Goal: Task Accomplishment & Management: Manage account settings

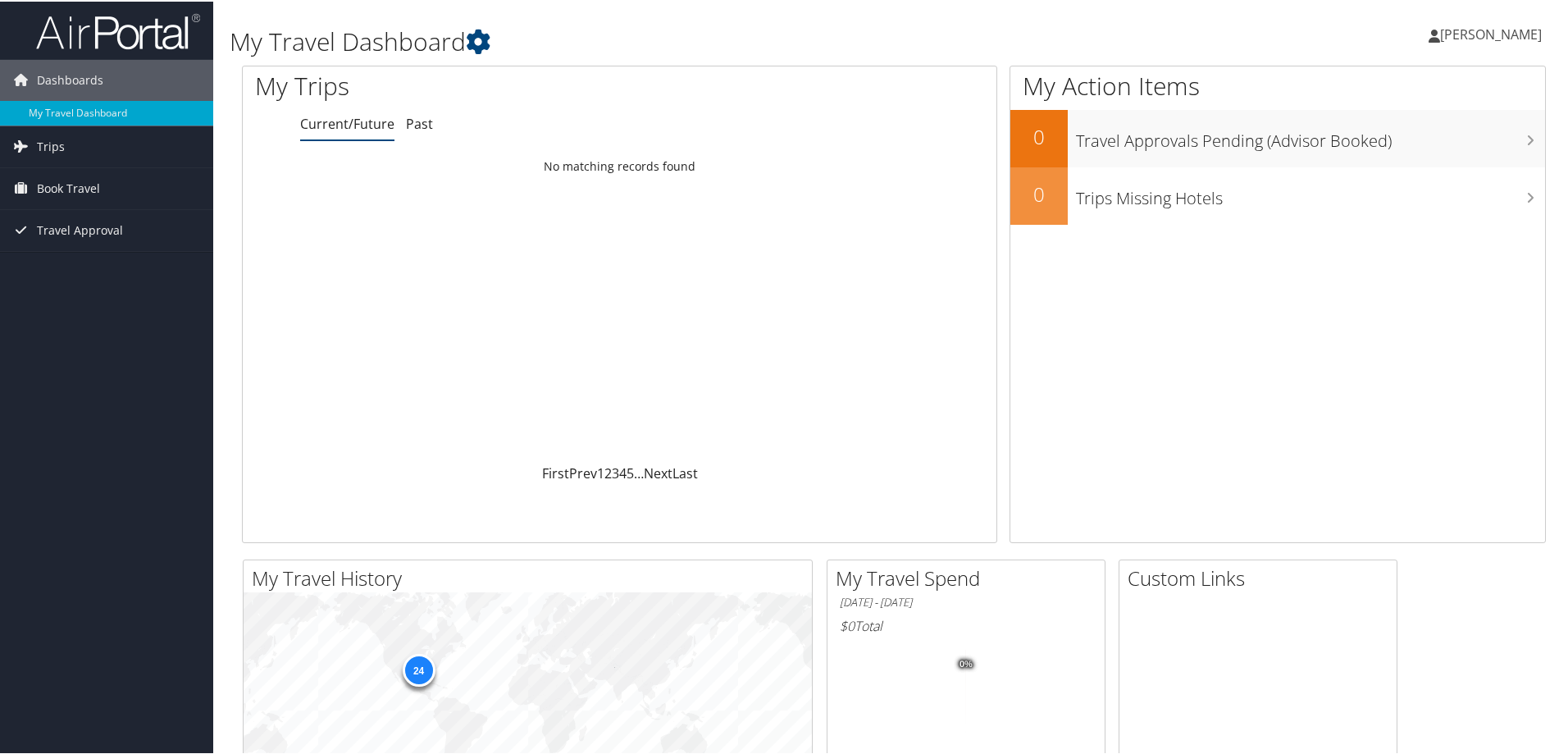
click at [1451, 31] on span "[PERSON_NAME]" at bounding box center [1491, 33] width 102 height 18
click at [1440, 31] on span "[PERSON_NAME]" at bounding box center [1491, 33] width 102 height 18
click at [72, 185] on span "Book Travel" at bounding box center [68, 187] width 63 height 41
click at [85, 247] on link "Book/Manage Online Trips" at bounding box center [106, 244] width 214 height 24
click at [78, 188] on span "Book Travel" at bounding box center [68, 187] width 63 height 41
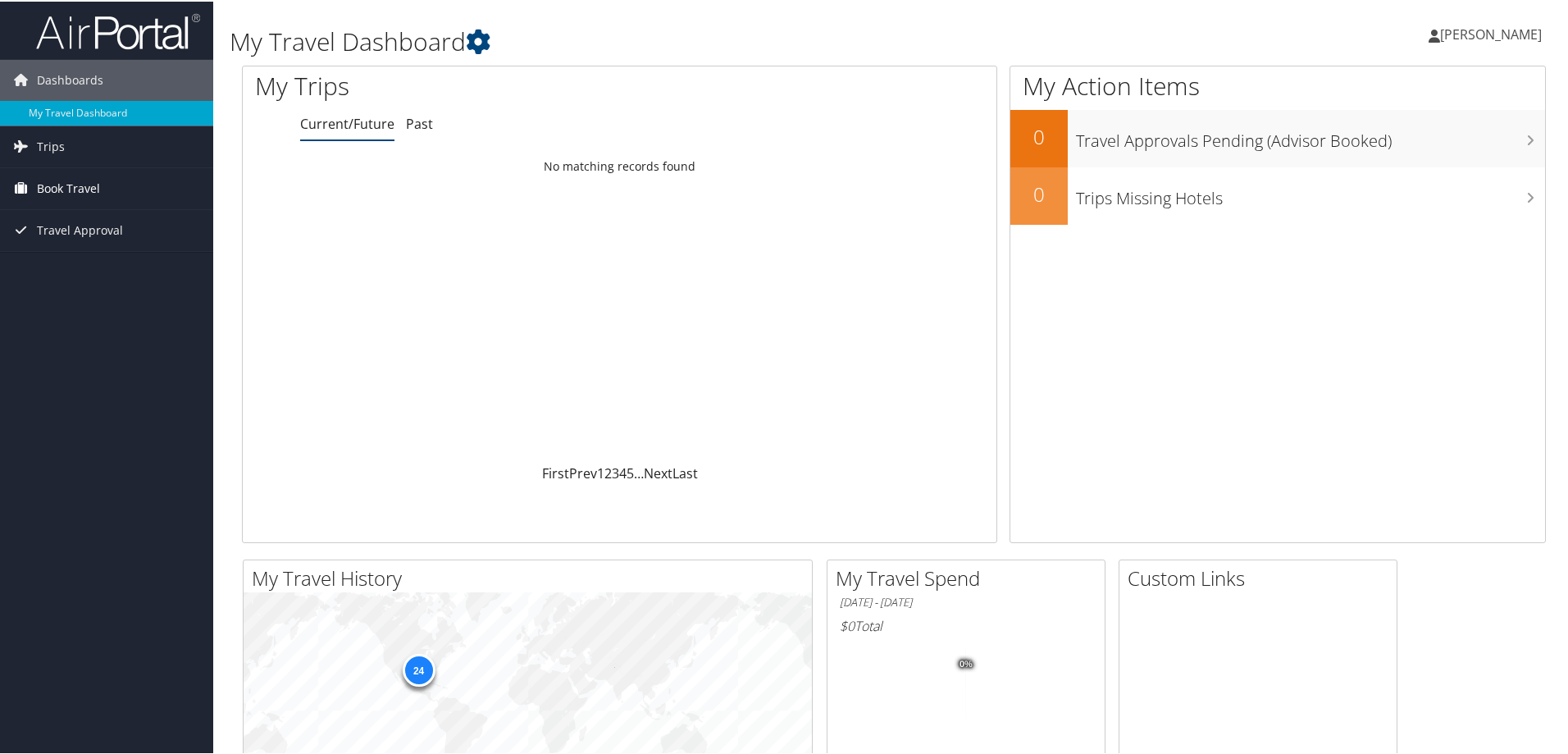
click at [78, 188] on span "Book Travel" at bounding box center [68, 187] width 63 height 41
click at [414, 119] on link "Past" at bounding box center [420, 122] width 27 height 18
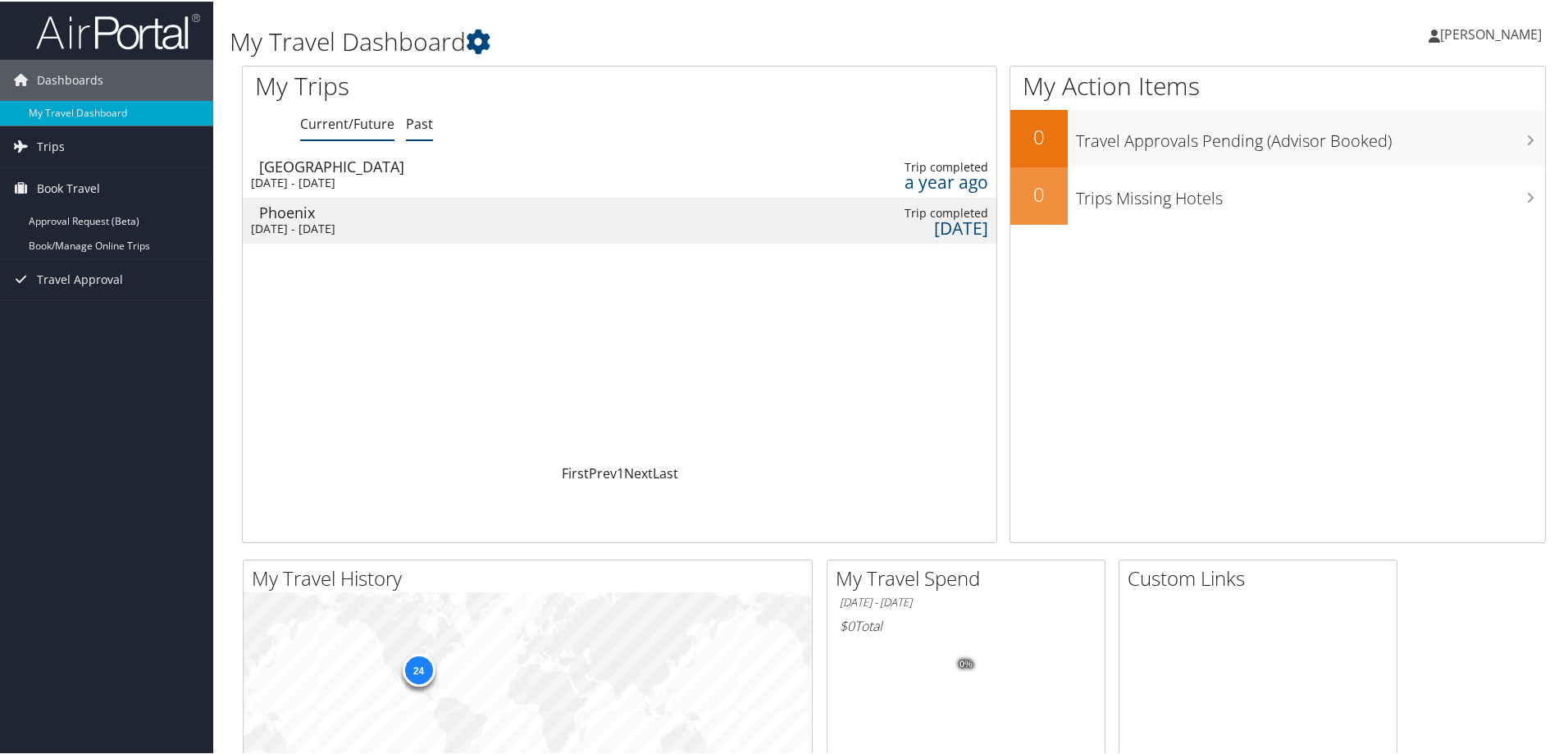
click at [328, 124] on link "Current/Future" at bounding box center [348, 122] width 95 height 18
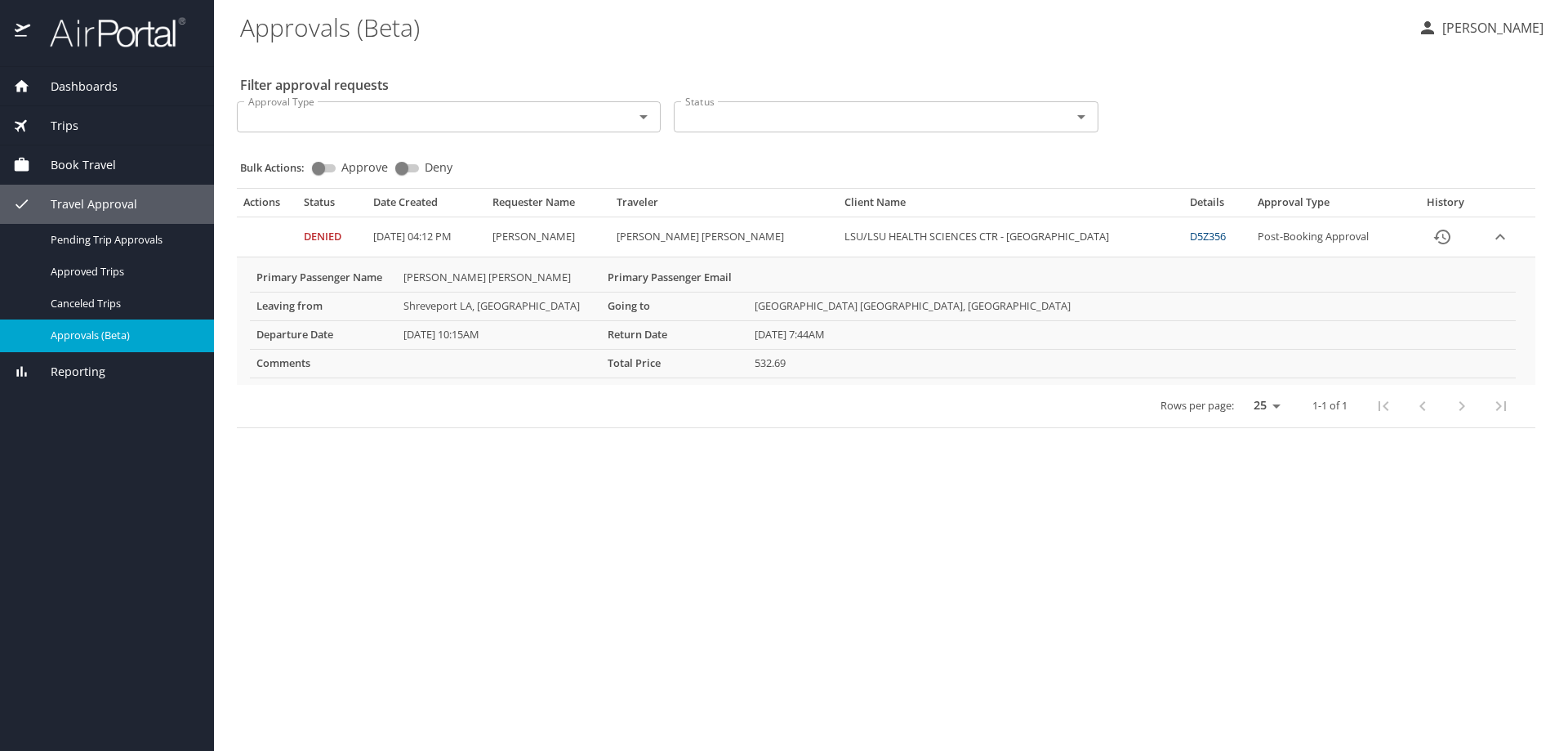
click at [1190, 235] on link "D5Z356" at bounding box center [1207, 236] width 36 height 14
